Goal: Task Accomplishment & Management: Manage account settings

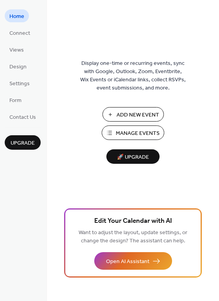
click at [130, 130] on span "Manage Events" at bounding box center [138, 133] width 44 height 8
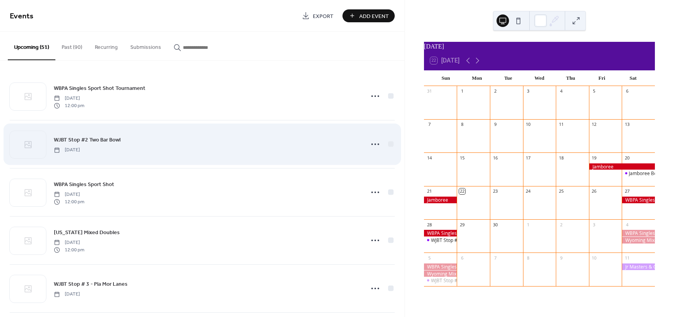
scroll to position [39, 0]
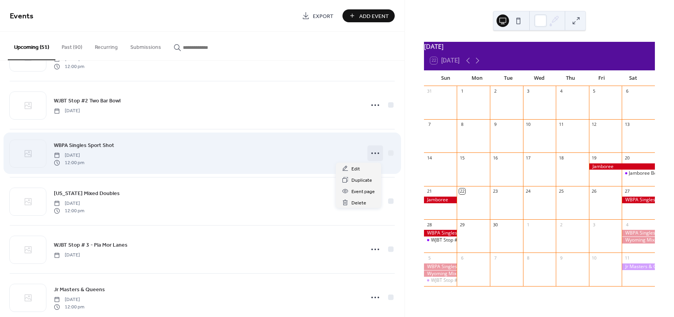
click at [369, 157] on icon at bounding box center [375, 153] width 12 height 12
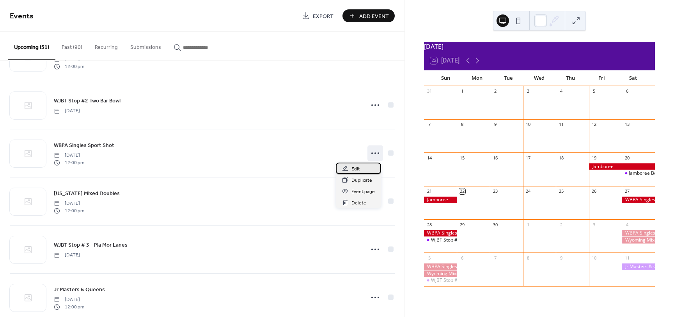
click at [366, 169] on div "Edit" at bounding box center [358, 167] width 45 height 11
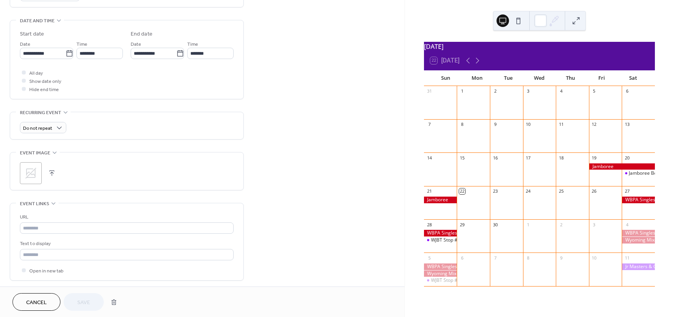
scroll to position [273, 0]
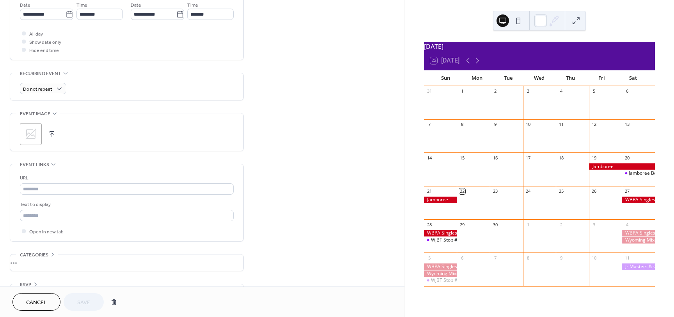
click at [26, 112] on span "Event image" at bounding box center [35, 114] width 30 height 8
click at [28, 120] on div "•••" at bounding box center [126, 121] width 233 height 16
click at [34, 128] on icon at bounding box center [31, 134] width 12 height 12
click at [89, 300] on span "Save" at bounding box center [83, 302] width 13 height 8
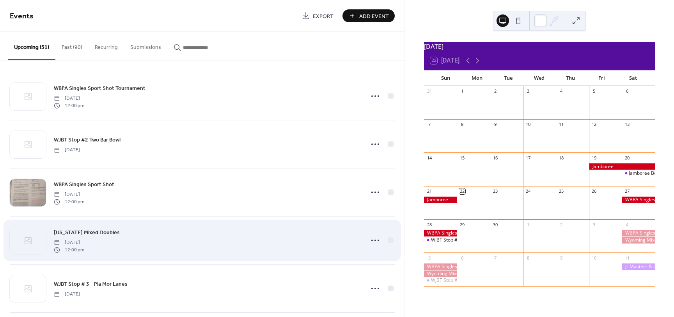
scroll to position [39, 0]
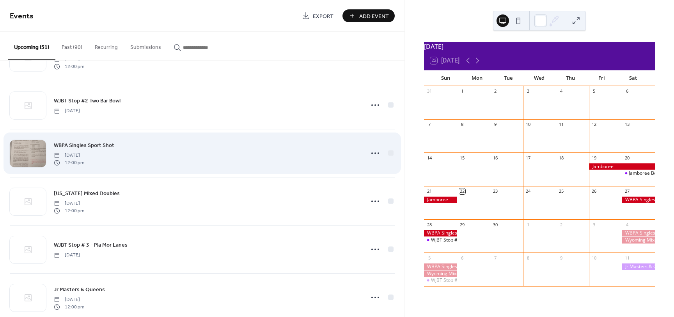
click at [142, 160] on div "WBPA Singles Sport Shot Saturday, October 4, 2025 12:00 pm" at bounding box center [207, 153] width 306 height 25
click at [374, 152] on icon at bounding box center [375, 153] width 12 height 12
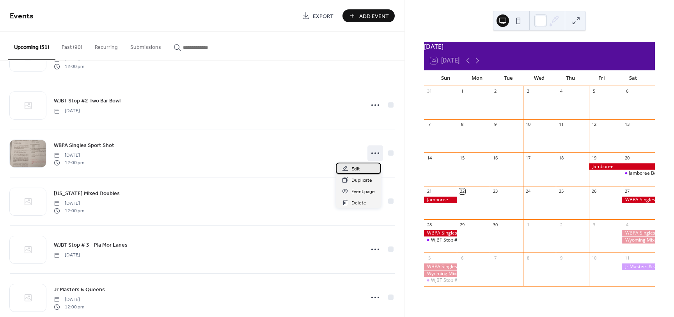
click at [365, 164] on div "Edit" at bounding box center [358, 167] width 45 height 11
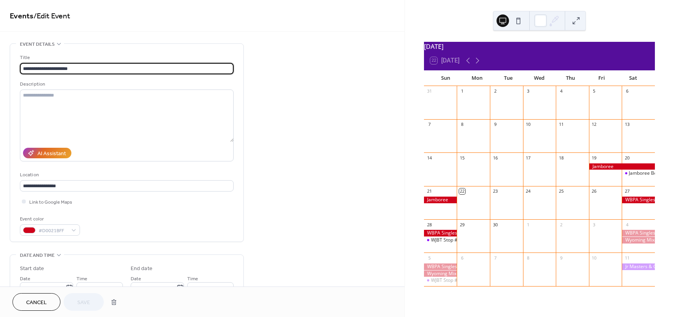
scroll to position [273, 0]
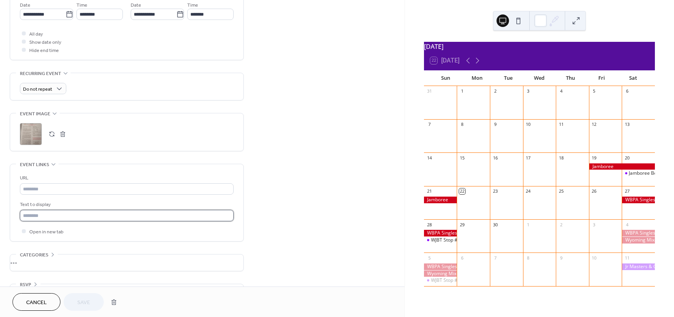
click at [57, 210] on input "text" at bounding box center [127, 215] width 214 height 11
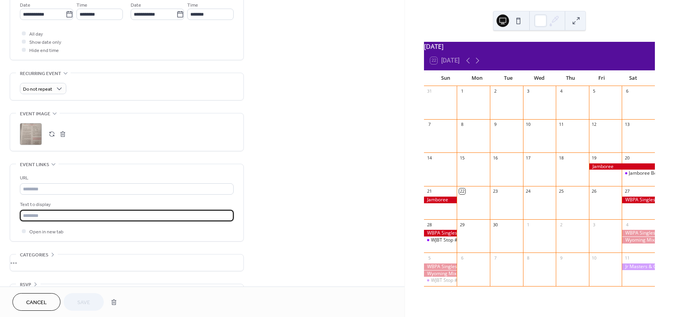
click at [333, 220] on div "**********" at bounding box center [202, 39] width 405 height 538
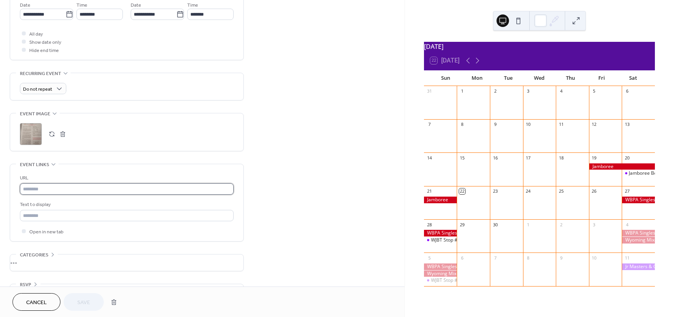
click at [85, 184] on input "text" at bounding box center [127, 188] width 214 height 11
click at [386, 181] on div "**********" at bounding box center [202, 39] width 405 height 538
click at [48, 302] on button "Cancel" at bounding box center [36, 302] width 48 height 18
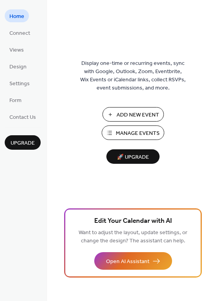
click at [118, 132] on span "Manage Events" at bounding box center [138, 133] width 44 height 8
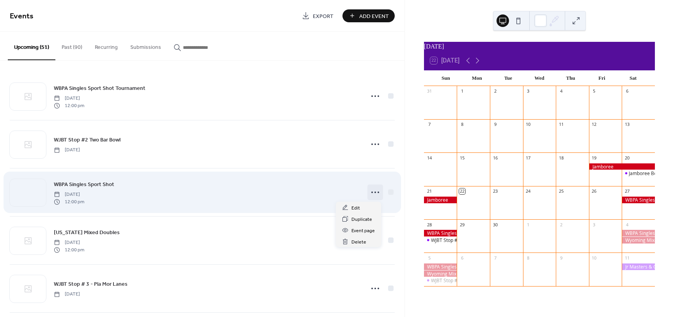
click at [372, 191] on circle at bounding box center [373, 192] width 2 height 2
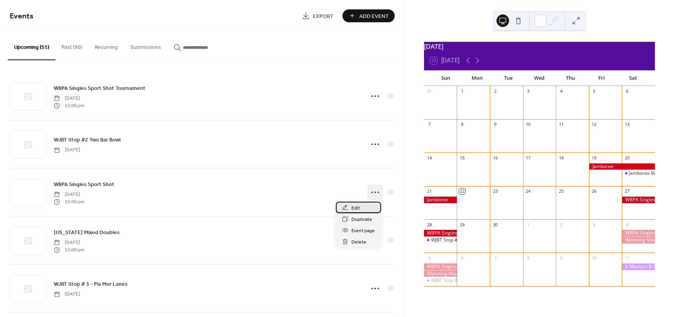
click at [353, 206] on span "Edit" at bounding box center [356, 208] width 9 height 8
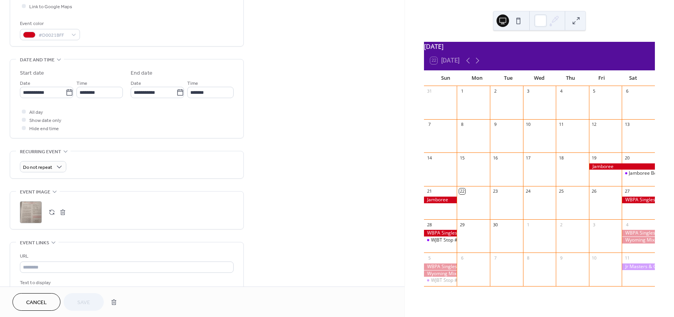
scroll to position [234, 0]
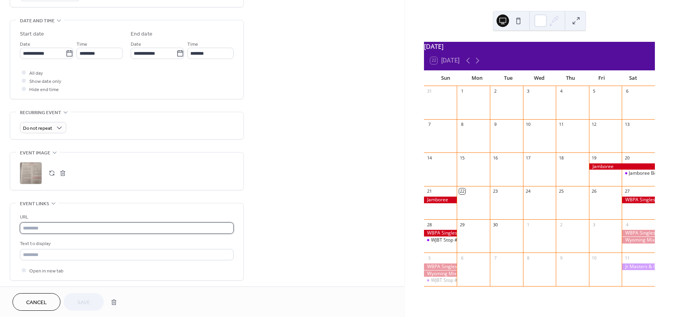
drag, startPoint x: 58, startPoint y: 226, endPoint x: 65, endPoint y: 226, distance: 7.4
click at [58, 226] on input "text" at bounding box center [127, 227] width 214 height 11
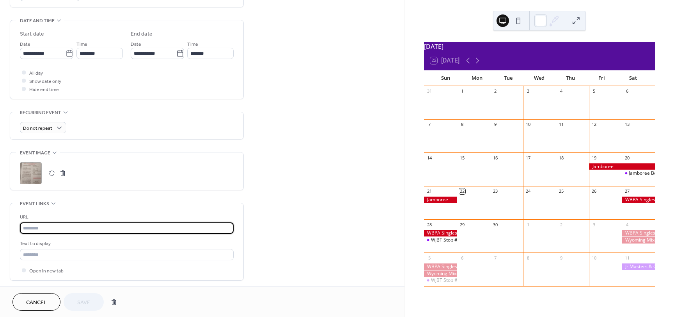
paste input "**********"
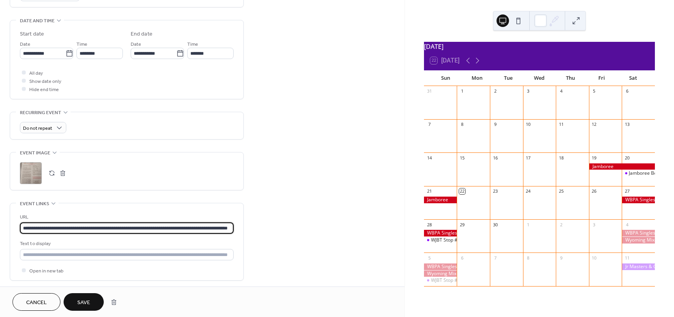
type input "**********"
click at [83, 304] on span "Save" at bounding box center [83, 302] width 13 height 8
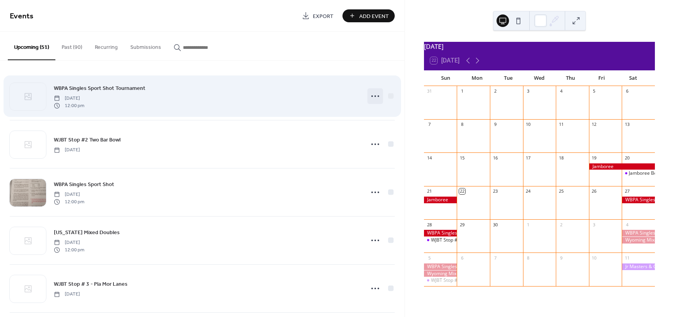
click at [373, 97] on icon at bounding box center [375, 96] width 12 height 12
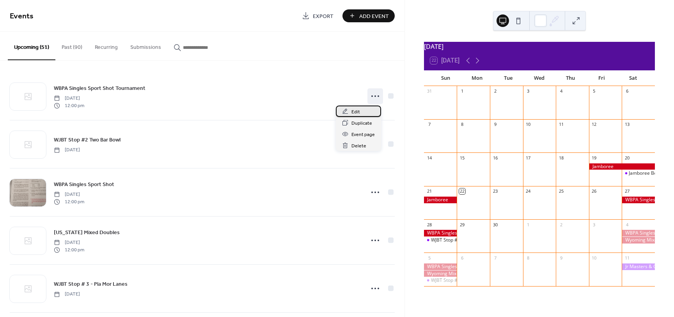
click at [361, 112] on div "Edit" at bounding box center [358, 110] width 45 height 11
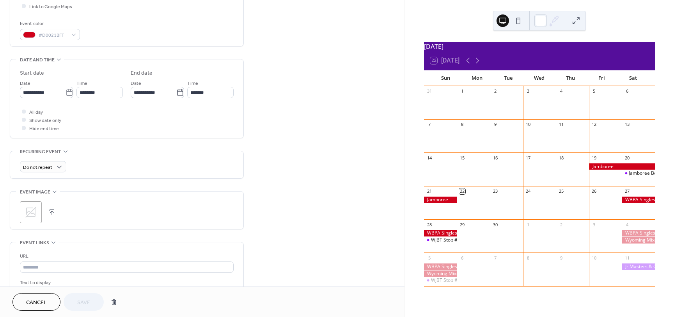
scroll to position [234, 0]
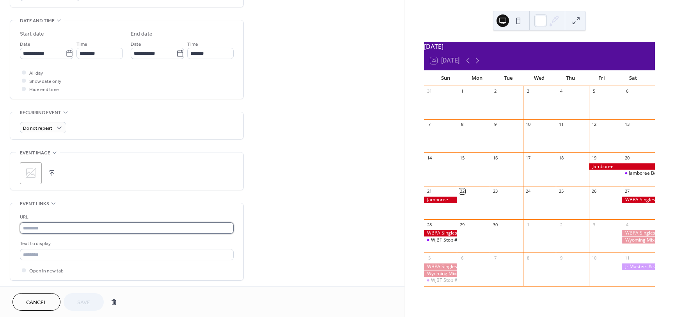
click at [46, 222] on input "text" at bounding box center [127, 227] width 214 height 11
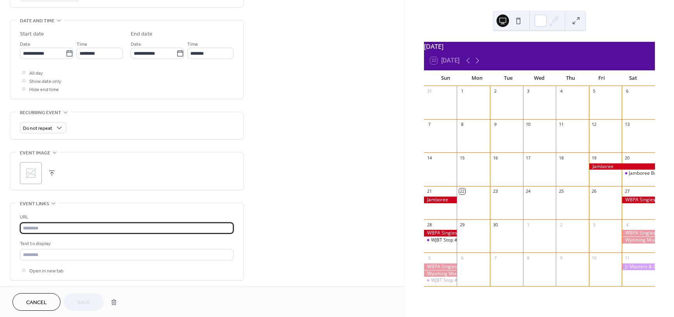
paste input "**********"
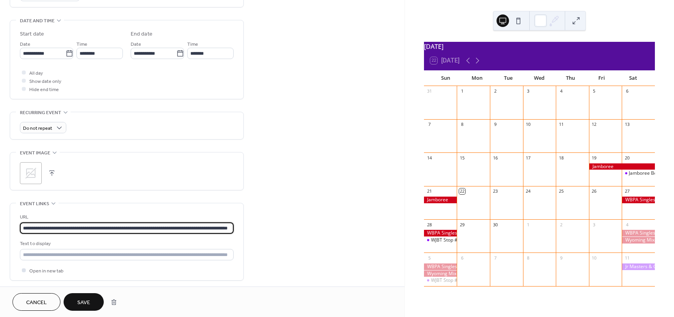
scroll to position [0, 41]
type input "**********"
click at [82, 302] on span "Save" at bounding box center [83, 302] width 13 height 8
